Goal: Navigation & Orientation: Find specific page/section

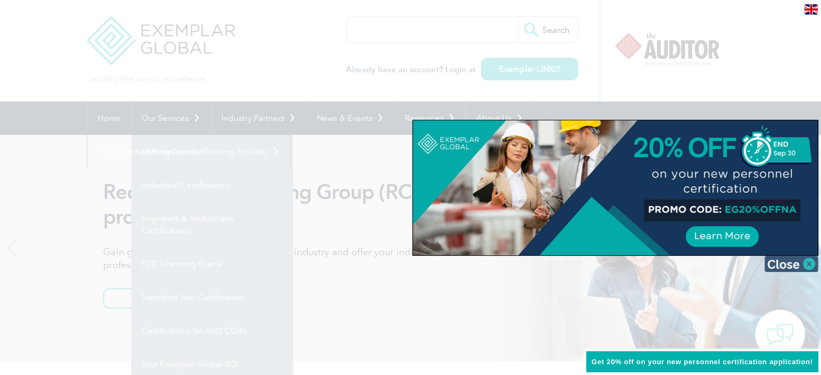
click at [806, 265] on img at bounding box center [791, 264] width 54 height 16
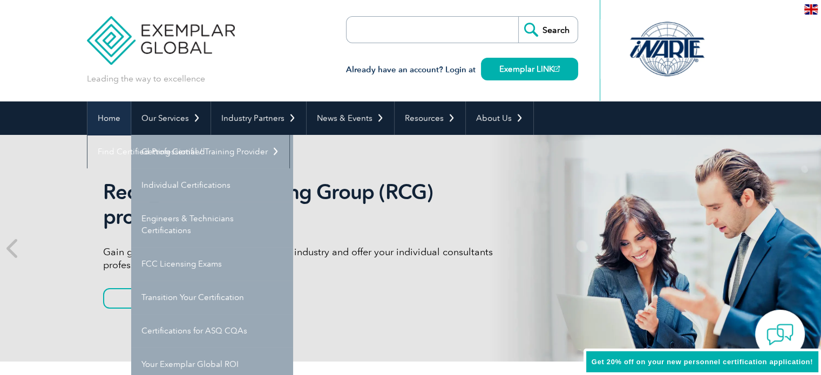
click at [103, 117] on link "Home" at bounding box center [108, 117] width 43 height 33
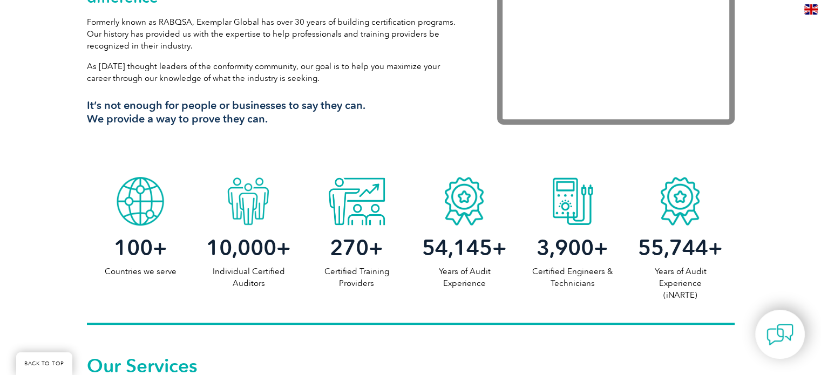
scroll to position [486, 0]
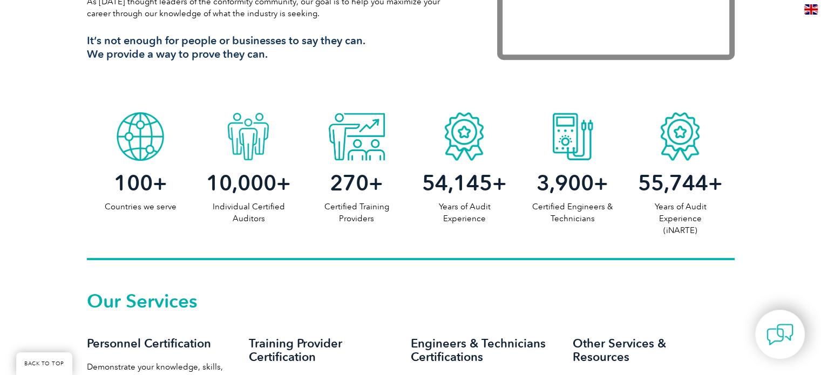
click at [137, 137] on div at bounding box center [141, 134] width 108 height 54
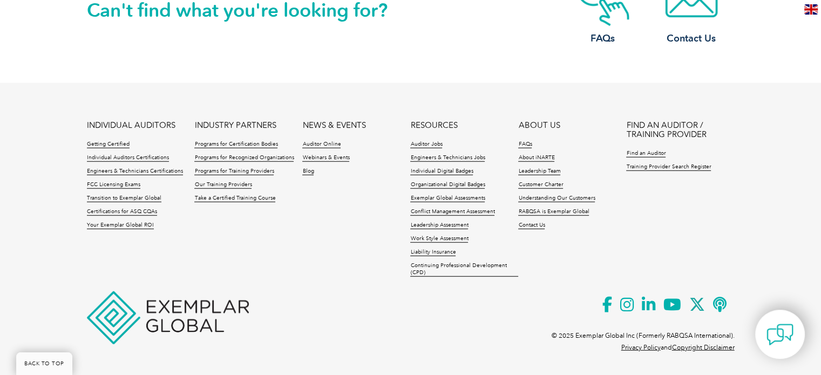
scroll to position [2586, 0]
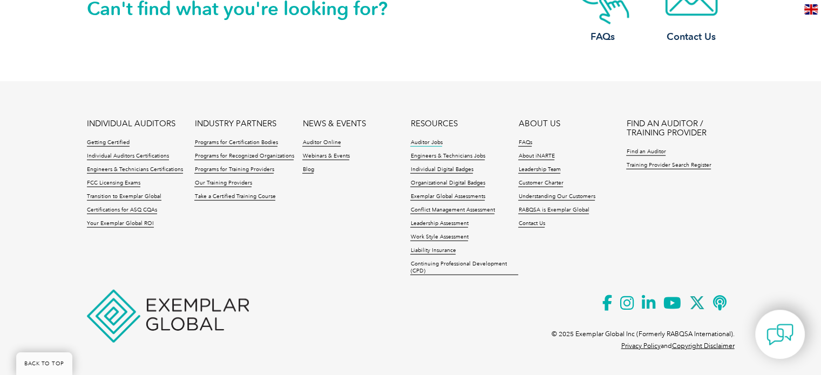
click at [423, 142] on link "Auditor Jobs" at bounding box center [426, 143] width 32 height 8
click at [210, 183] on link "Our Training Providers" at bounding box center [222, 184] width 57 height 8
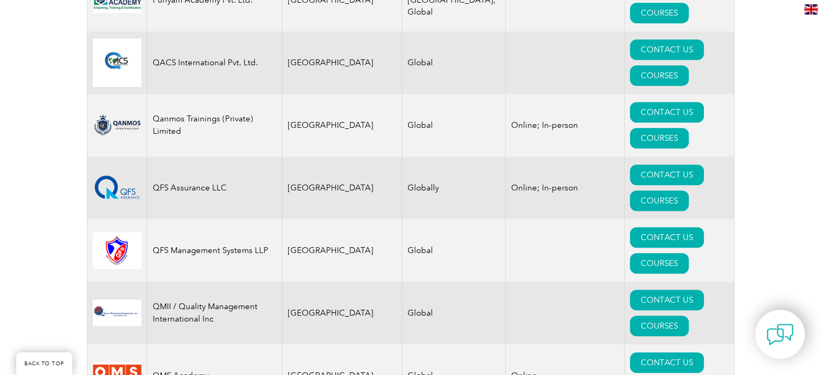
scroll to position [13353, 0]
